Goal: Information Seeking & Learning: Compare options

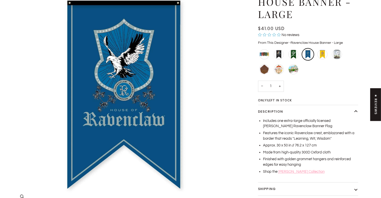
scroll to position [50, 0]
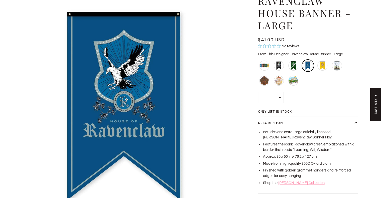
click at [153, 96] on img "Ravenclaw House Banner - Large" at bounding box center [124, 106] width 223 height 223
click at [151, 110] on img "Ravenclaw House Banner - Large" at bounding box center [124, 106] width 223 height 223
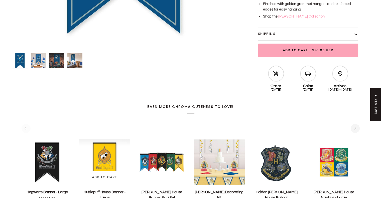
scroll to position [251, 0]
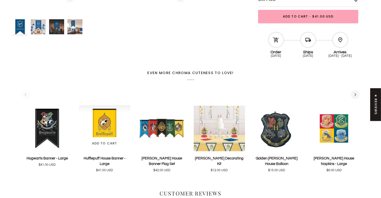
click at [116, 122] on img "Hufflepuff House Banner - Large" at bounding box center [104, 128] width 51 height 47
